Goal: Transaction & Acquisition: Purchase product/service

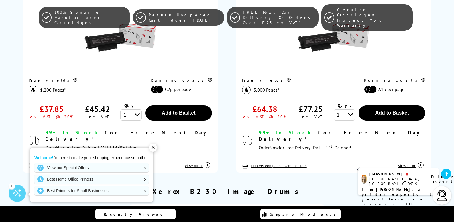
scroll to position [201, 0]
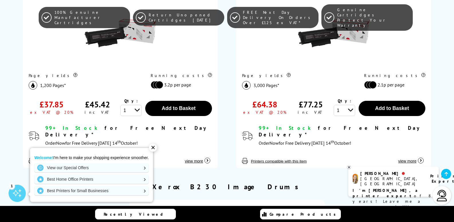
click at [156, 147] on div "✕" at bounding box center [153, 147] width 8 height 8
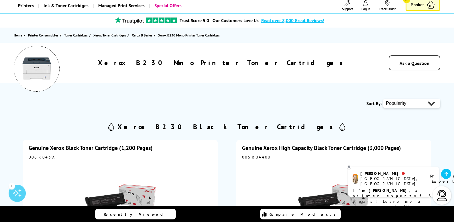
scroll to position [29, 0]
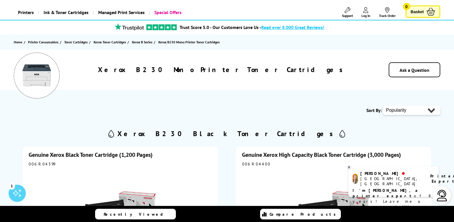
click at [185, 69] on h1 "Xerox B230 Mono Printer Toner Cartridges" at bounding box center [222, 69] width 249 height 9
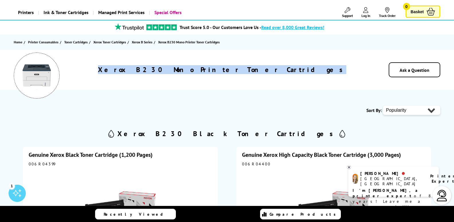
click at [185, 69] on h1 "Xerox B230 Mono Printer Toner Cartridges" at bounding box center [222, 69] width 249 height 9
copy div "Xerox B230 Mono Printer Toner Cartridges"
